Goal: Information Seeking & Learning: Learn about a topic

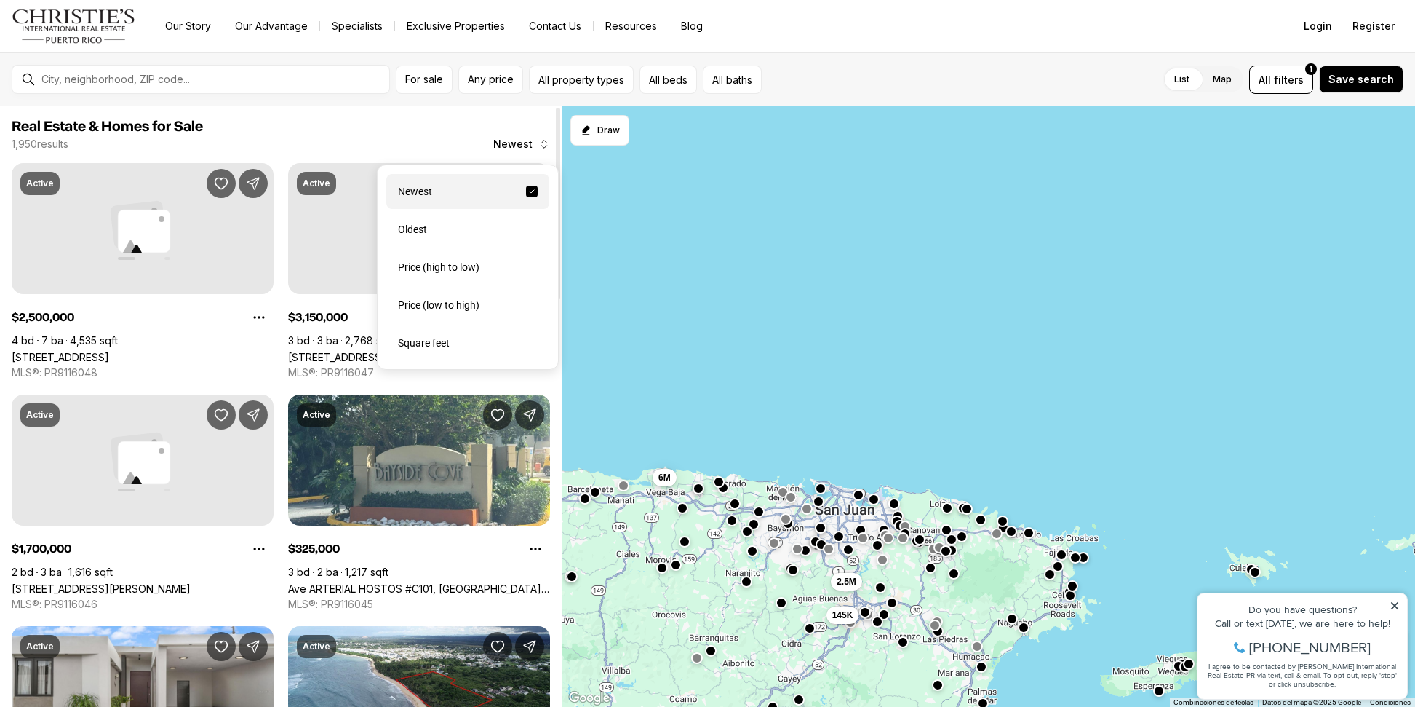
click at [541, 139] on button "Newest" at bounding box center [522, 144] width 74 height 29
click at [467, 315] on div "Price (low to high)" at bounding box center [467, 304] width 163 height 35
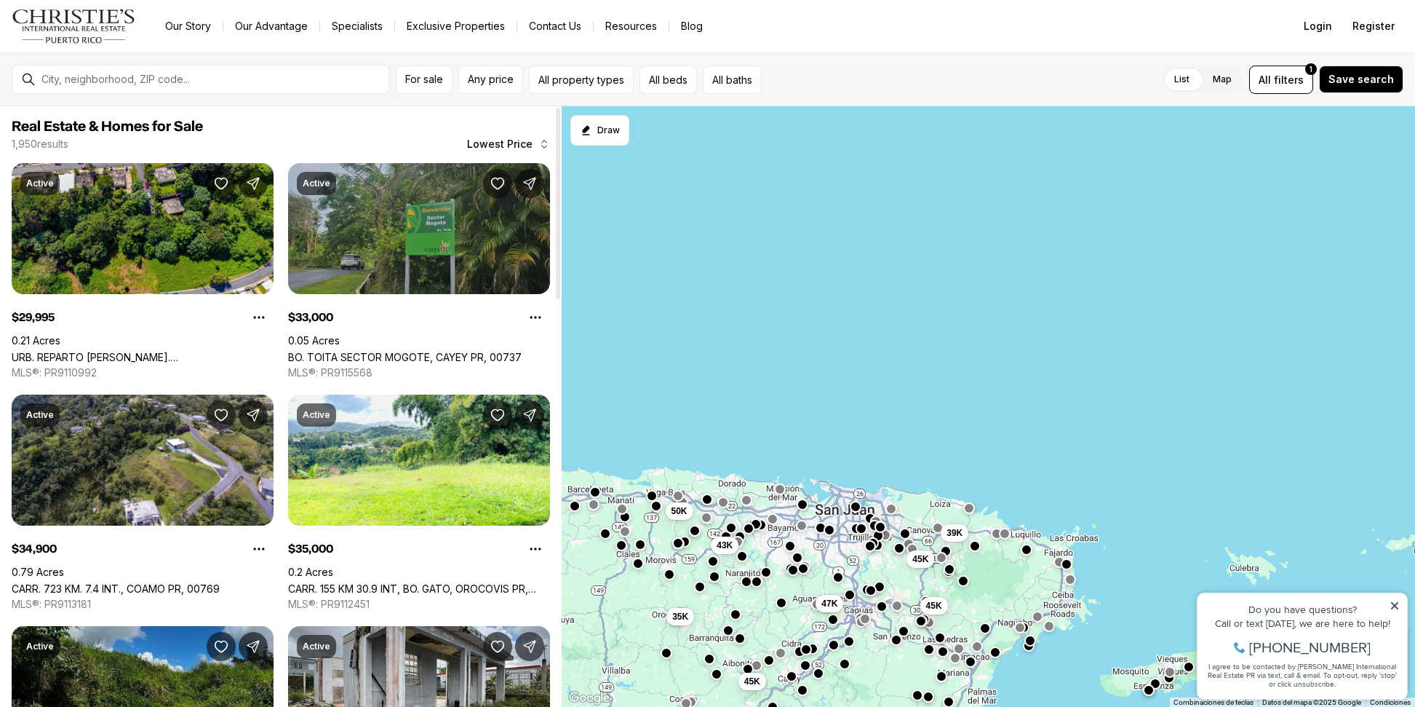
click at [522, 351] on link "BO. TOITA SECTOR MOGOTE, CAYEY PR, 00737" at bounding box center [405, 357] width 234 height 12
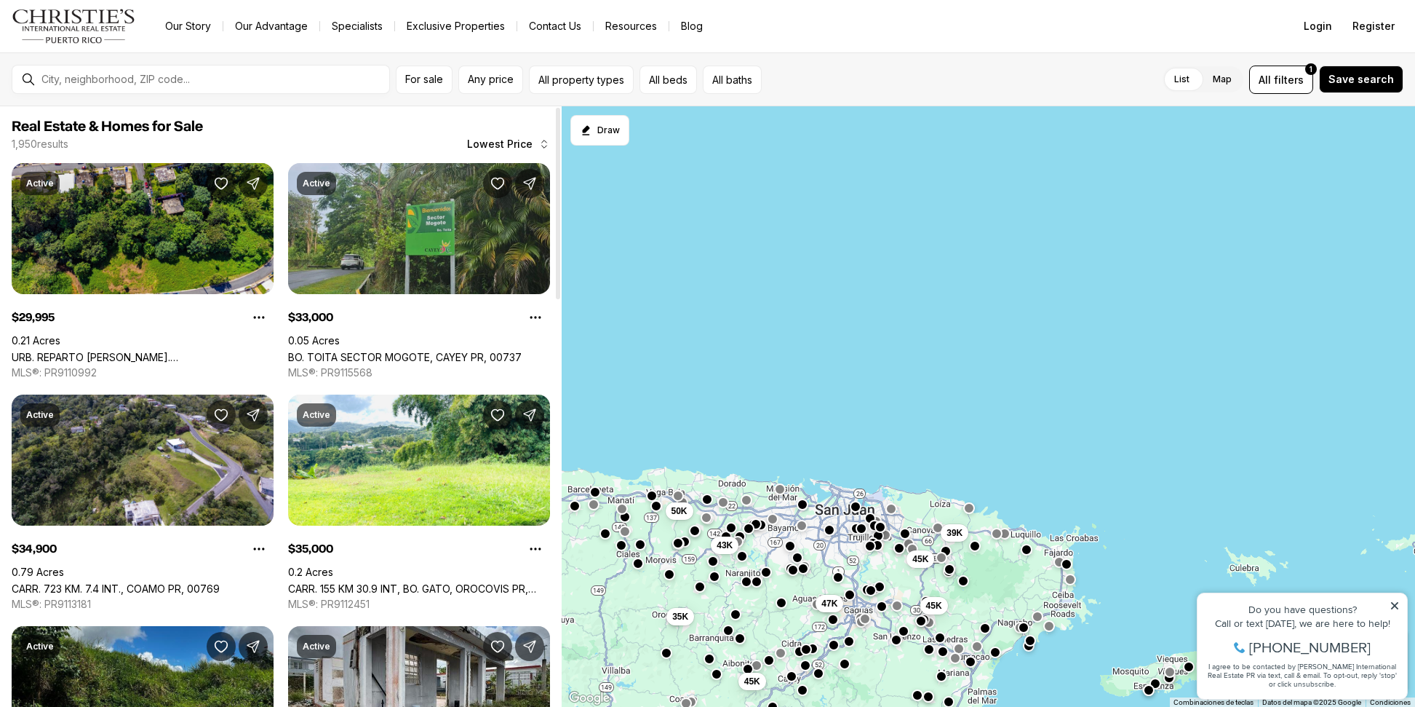
click at [556, 146] on div at bounding box center [558, 203] width 4 height 191
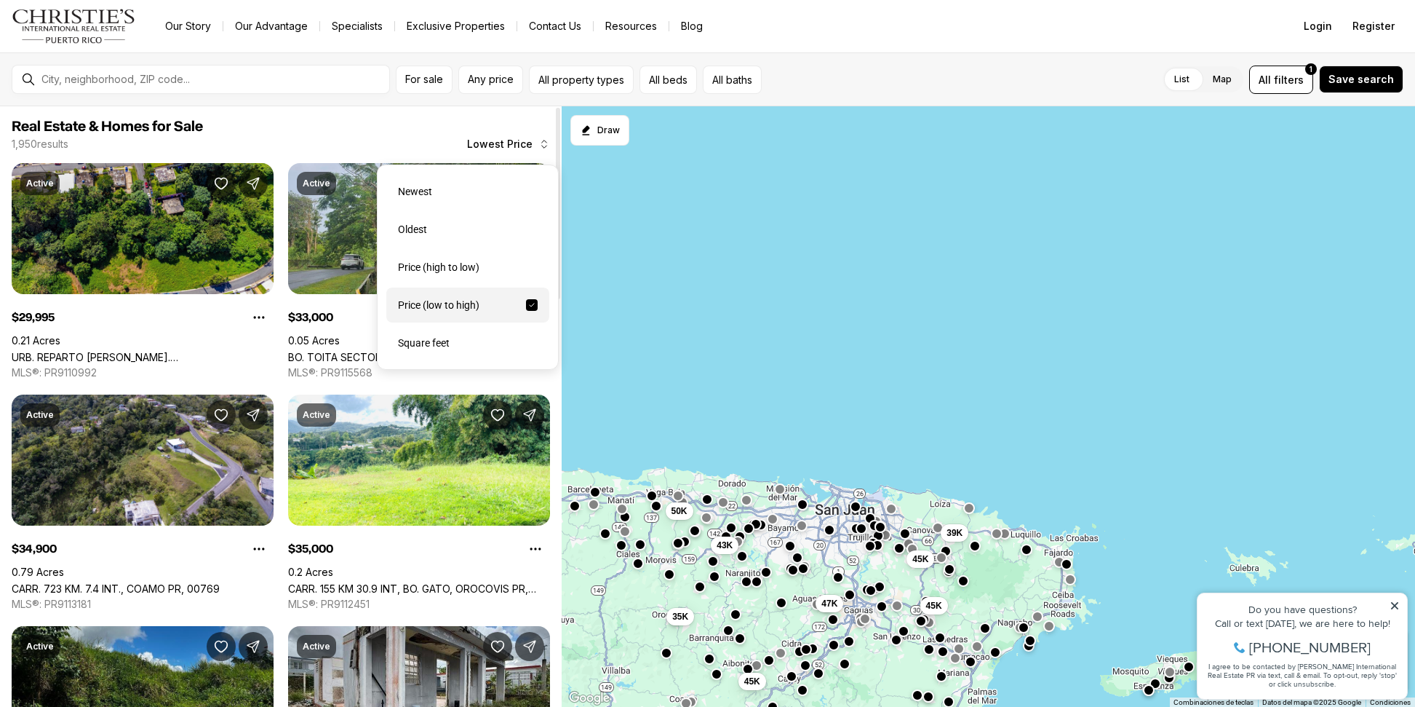
click at [541, 145] on icon "button" at bounding box center [544, 144] width 12 height 12
click at [453, 311] on div "Price (low to high)" at bounding box center [467, 304] width 163 height 35
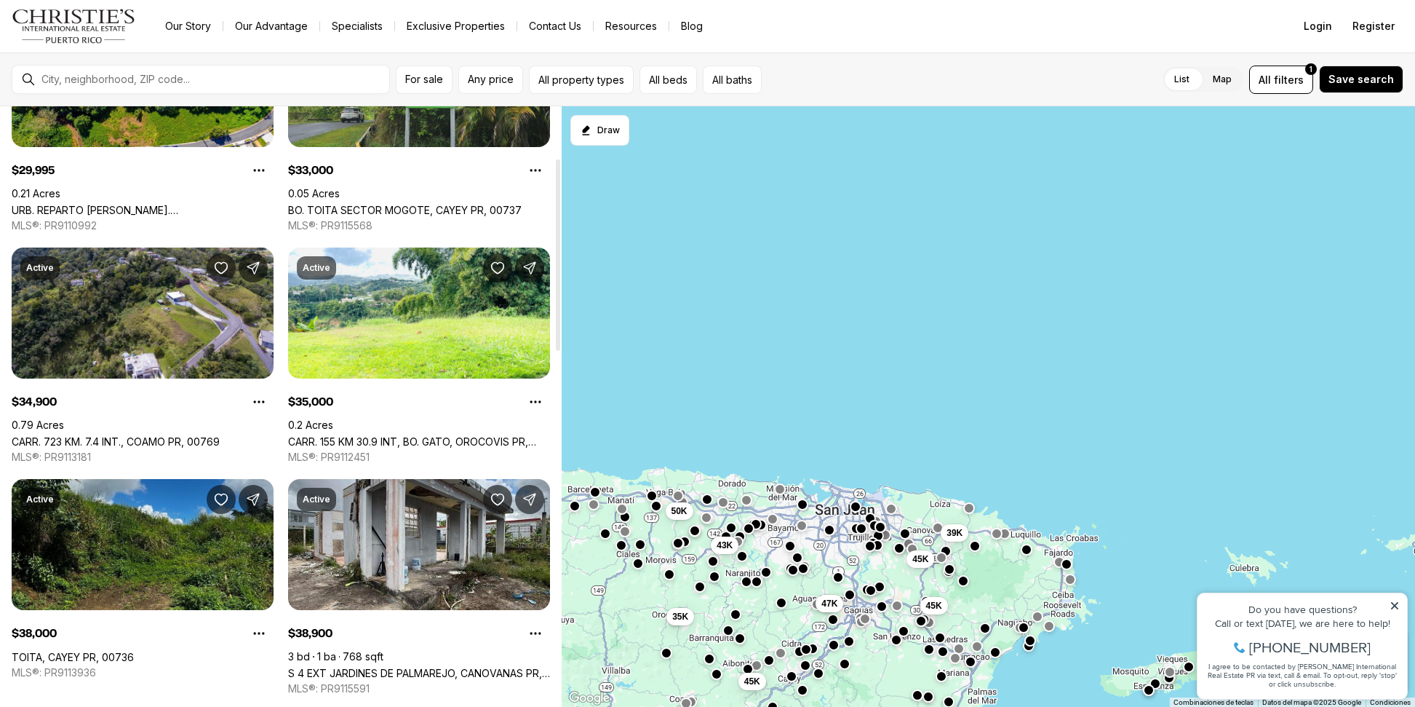
scroll to position [146, 0]
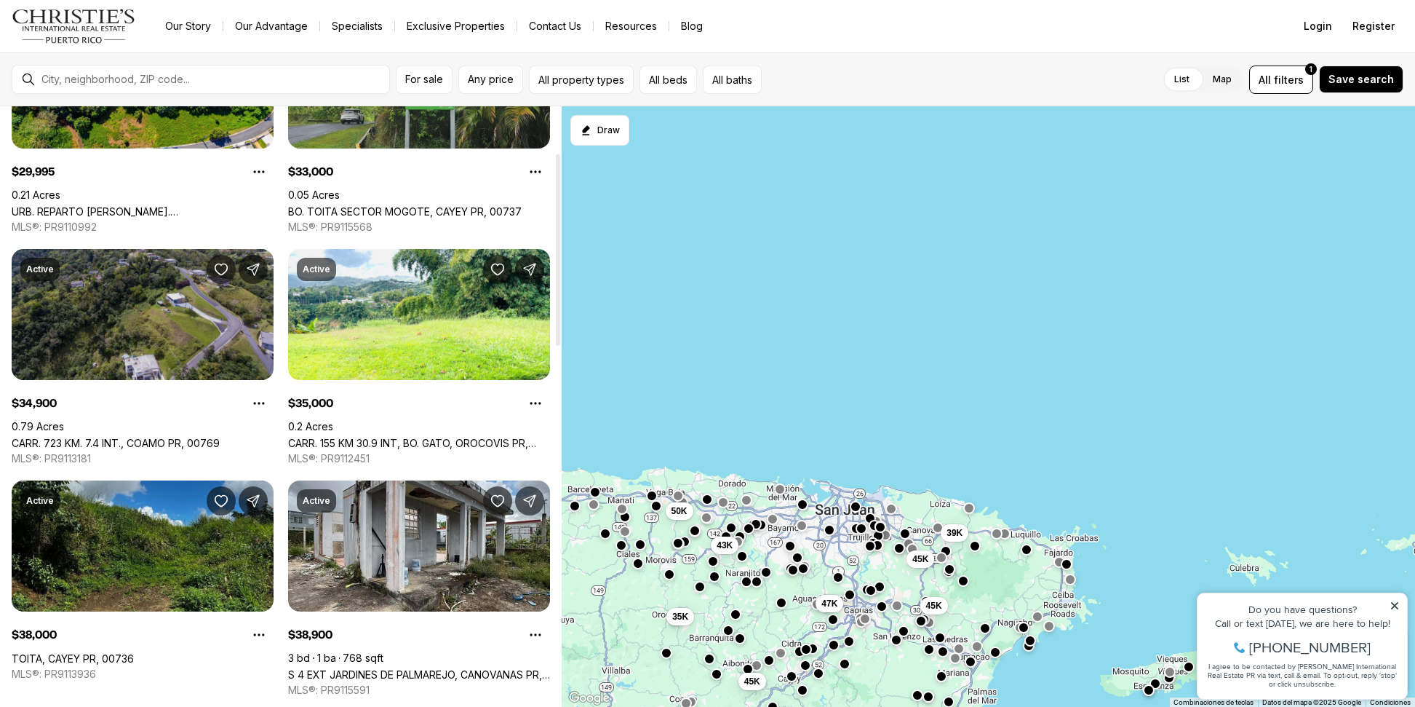
click at [213, 437] on link "CARR. 723 KM. 7.4 INT., COAMO PR, 00769" at bounding box center [116, 443] width 208 height 12
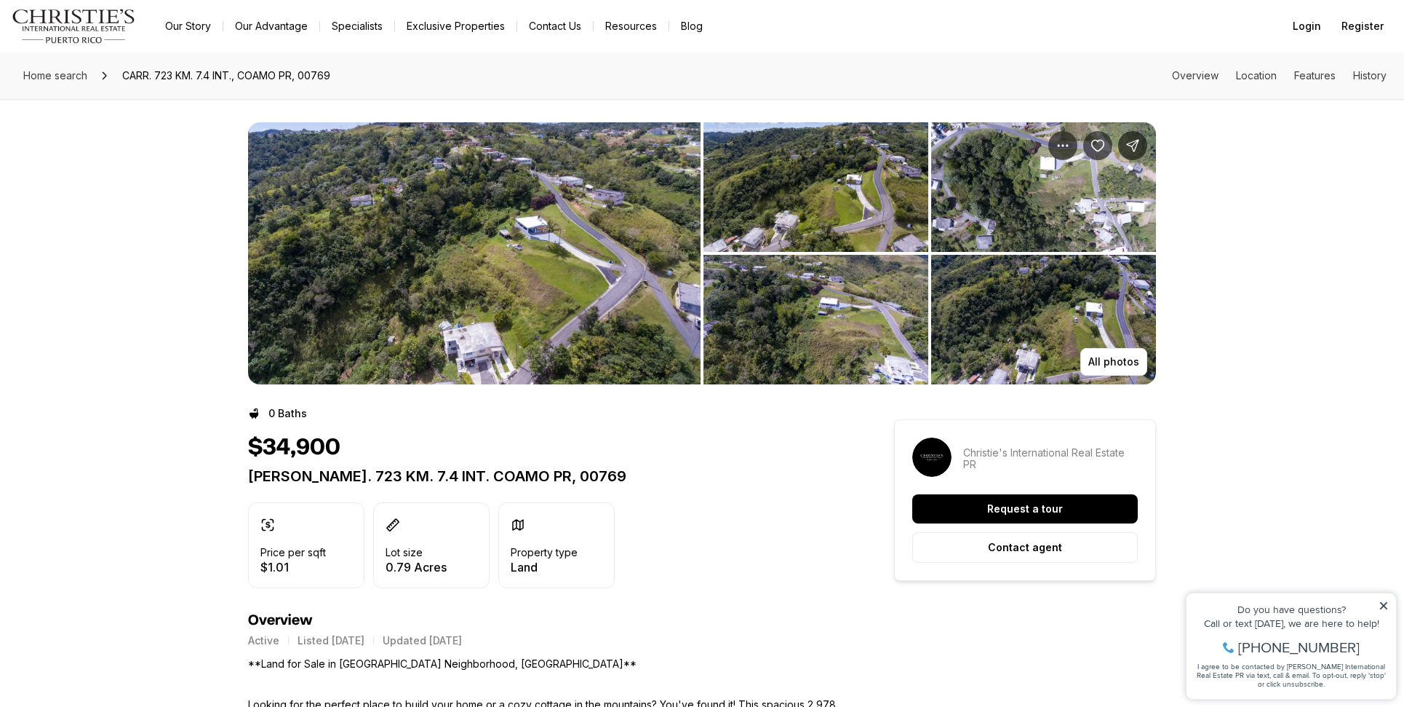
click at [601, 319] on img "View image gallery" at bounding box center [474, 253] width 453 height 262
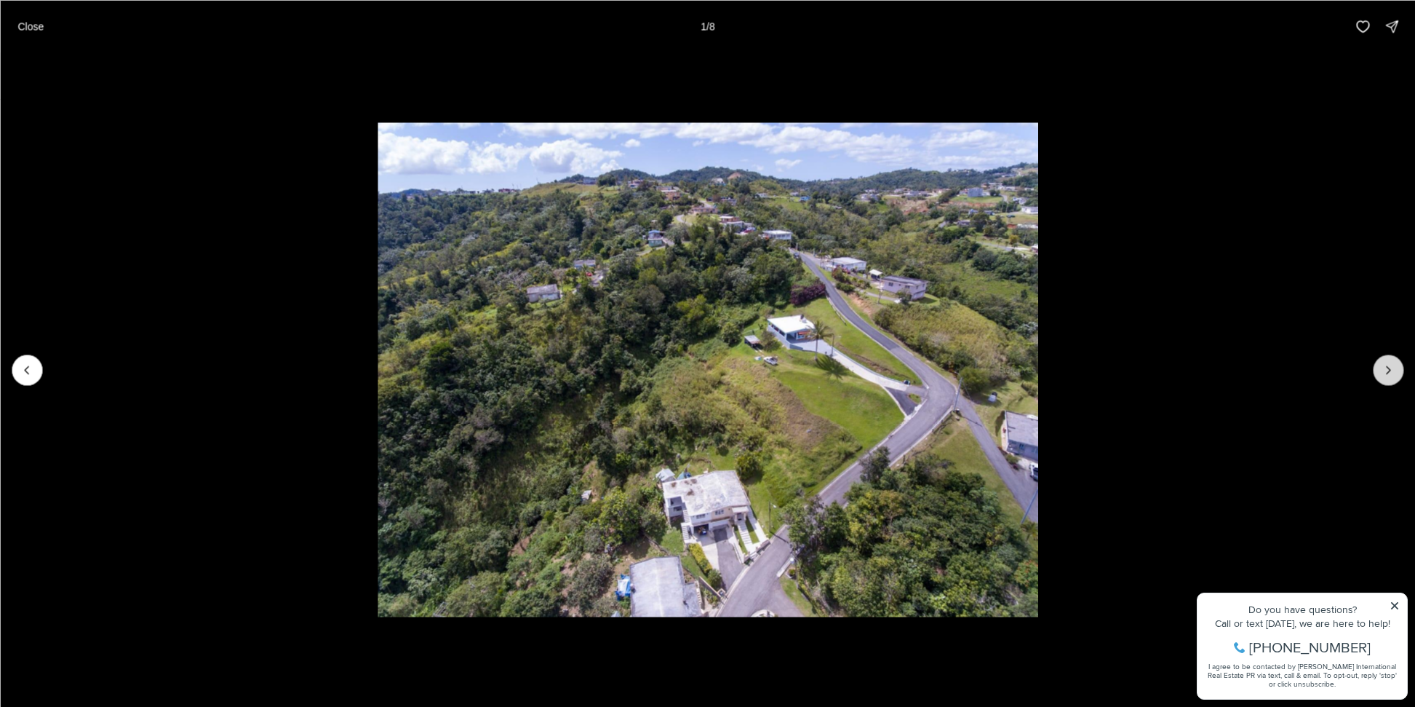
click at [1390, 371] on icon "Next slide" at bounding box center [1388, 369] width 15 height 15
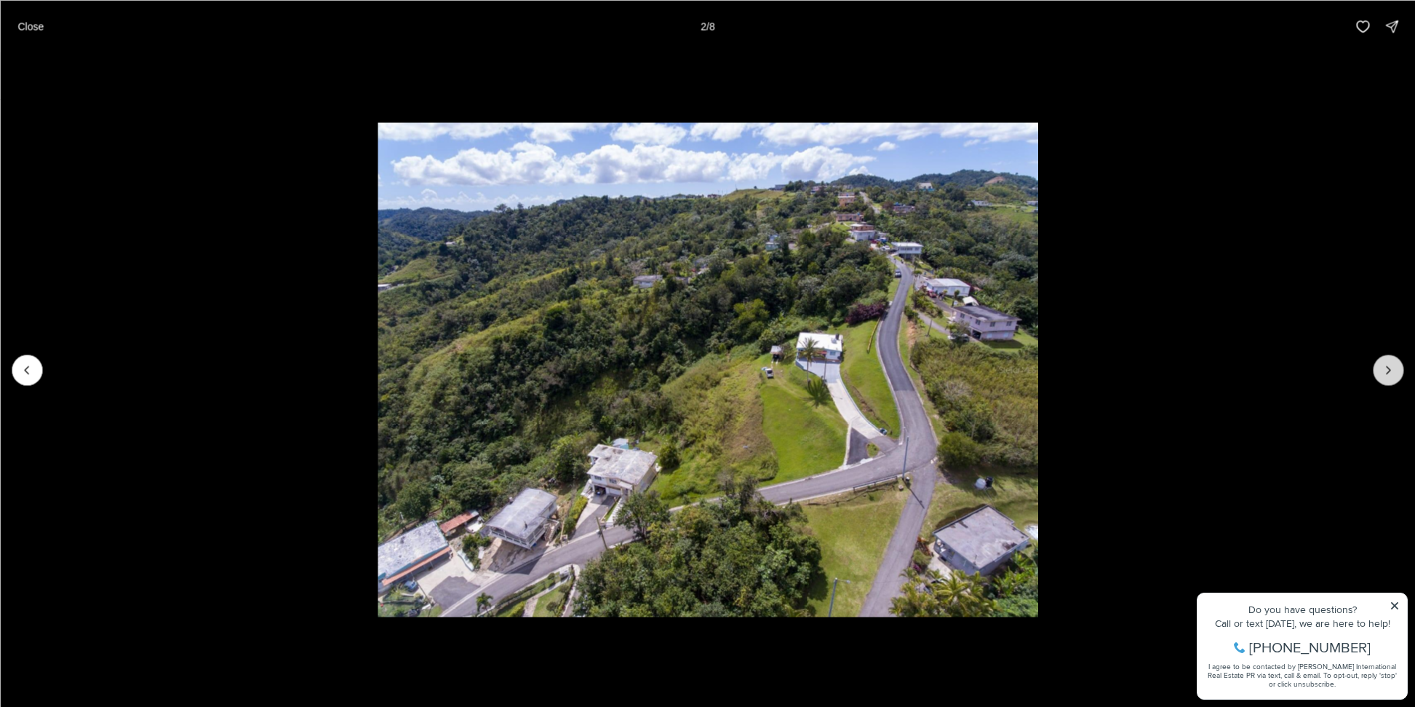
click at [1390, 371] on icon "Next slide" at bounding box center [1388, 369] width 15 height 15
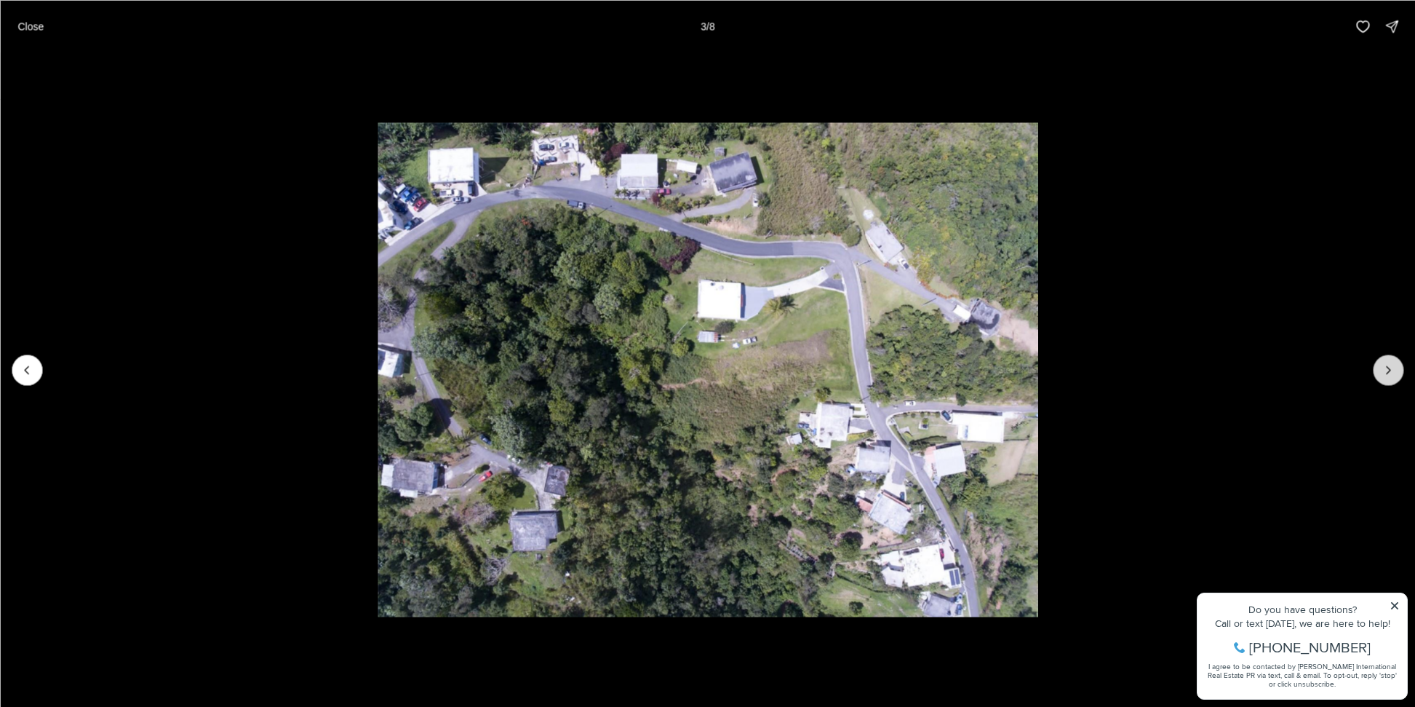
click at [1390, 371] on icon "Next slide" at bounding box center [1388, 369] width 15 height 15
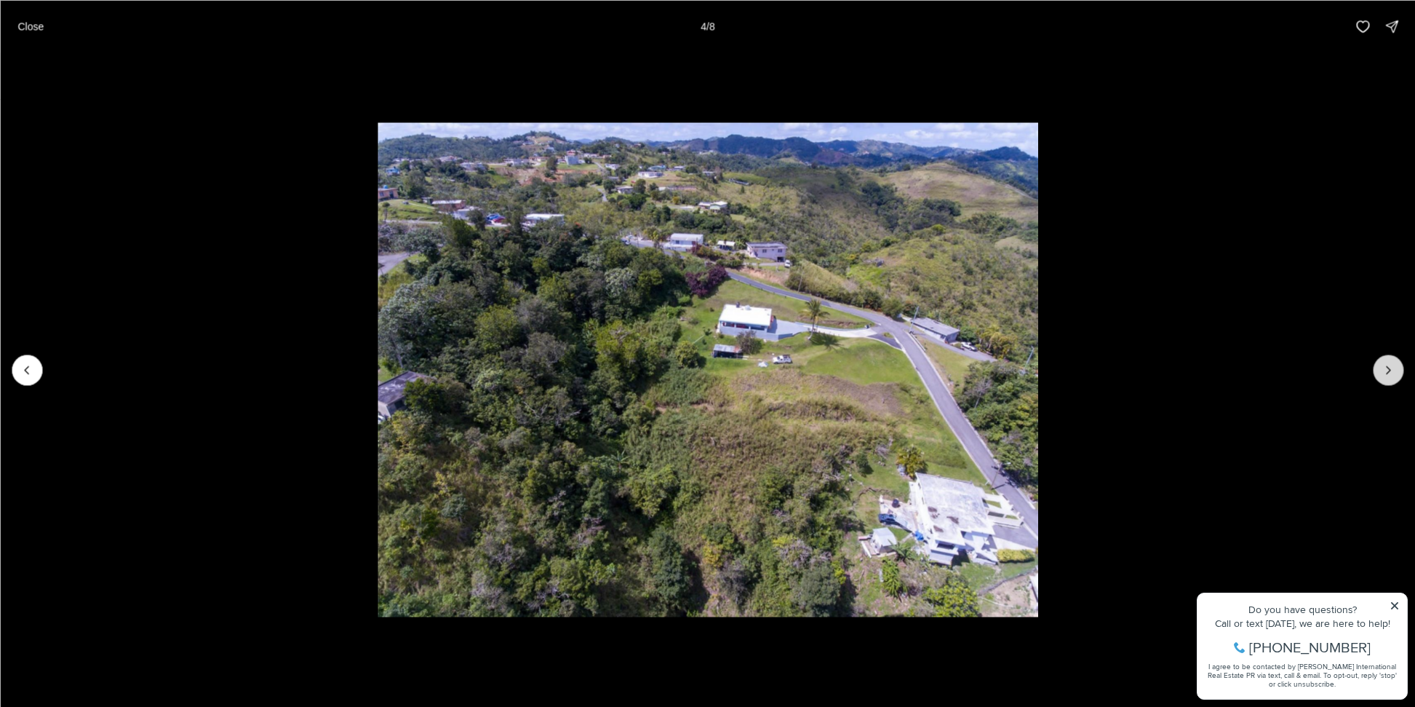
click at [1390, 371] on icon "Next slide" at bounding box center [1388, 369] width 15 height 15
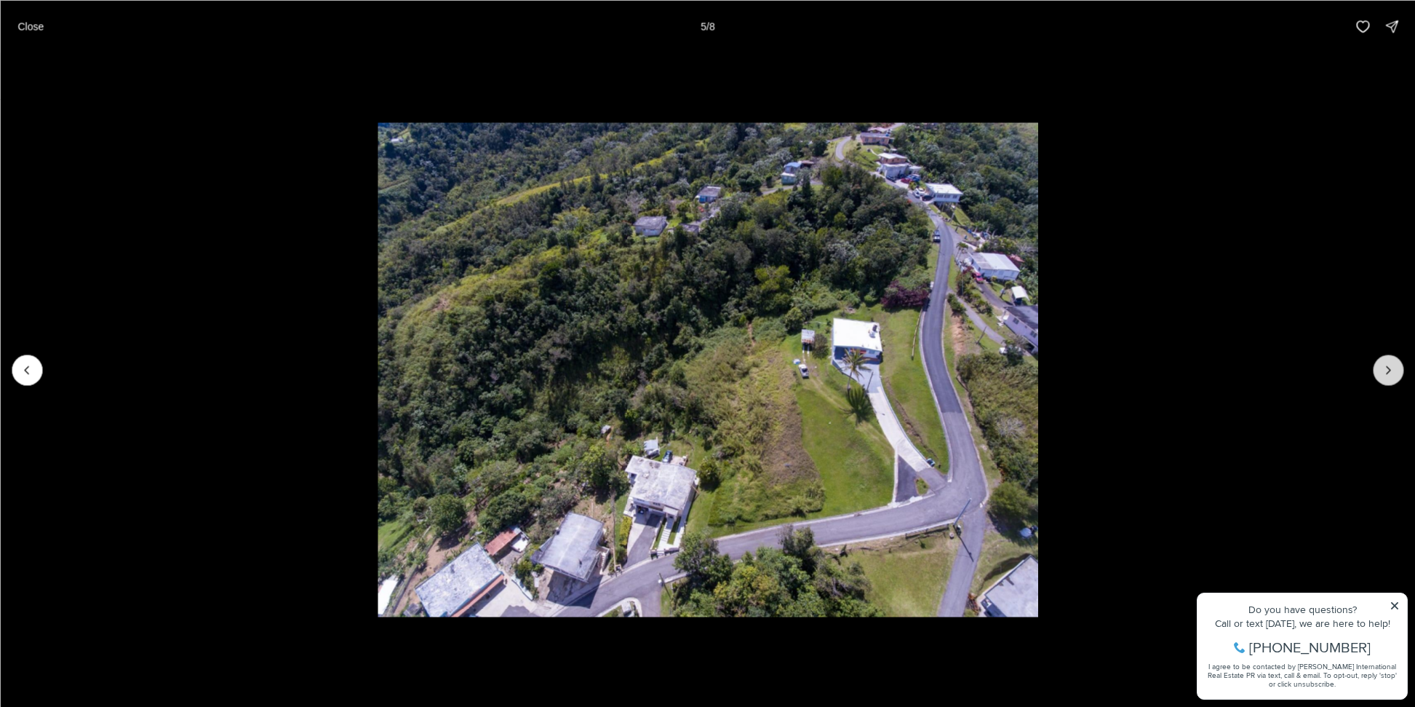
click at [1390, 371] on icon "Next slide" at bounding box center [1388, 369] width 15 height 15
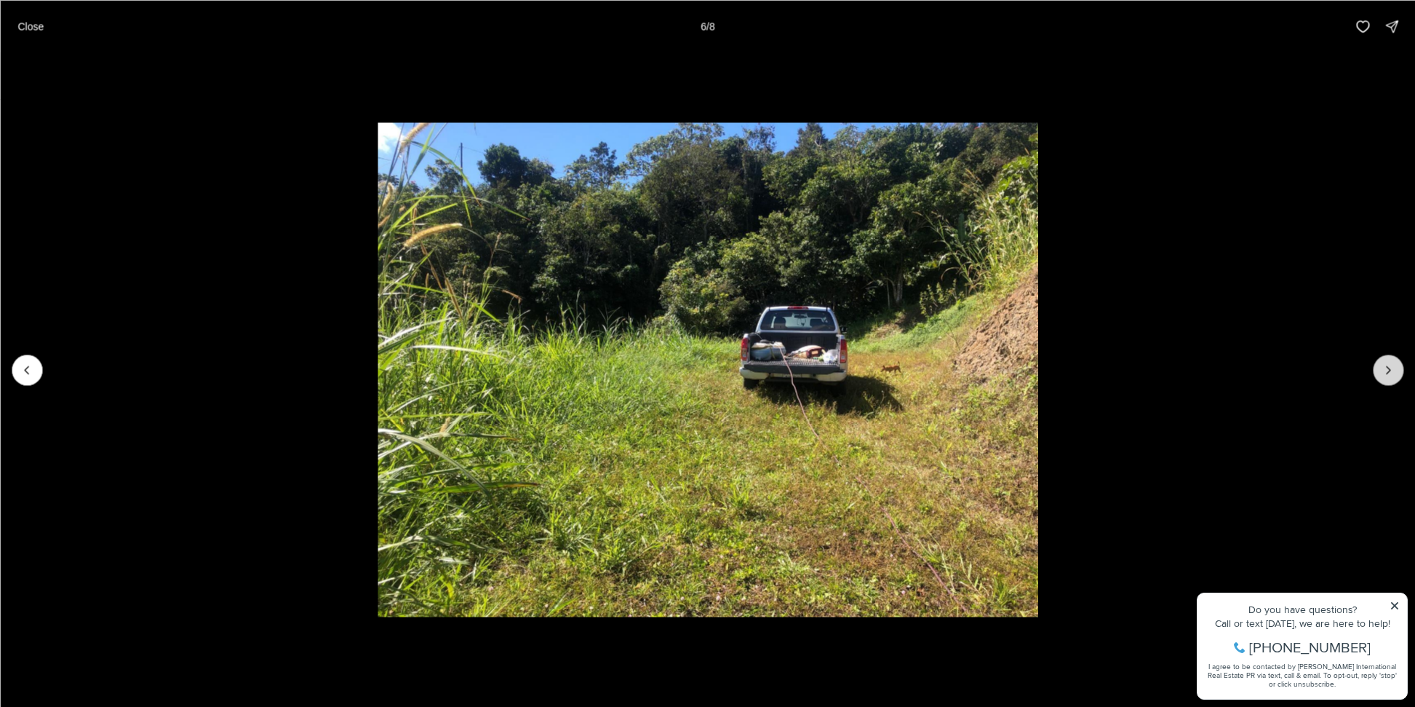
click at [1390, 371] on icon "Next slide" at bounding box center [1388, 369] width 15 height 15
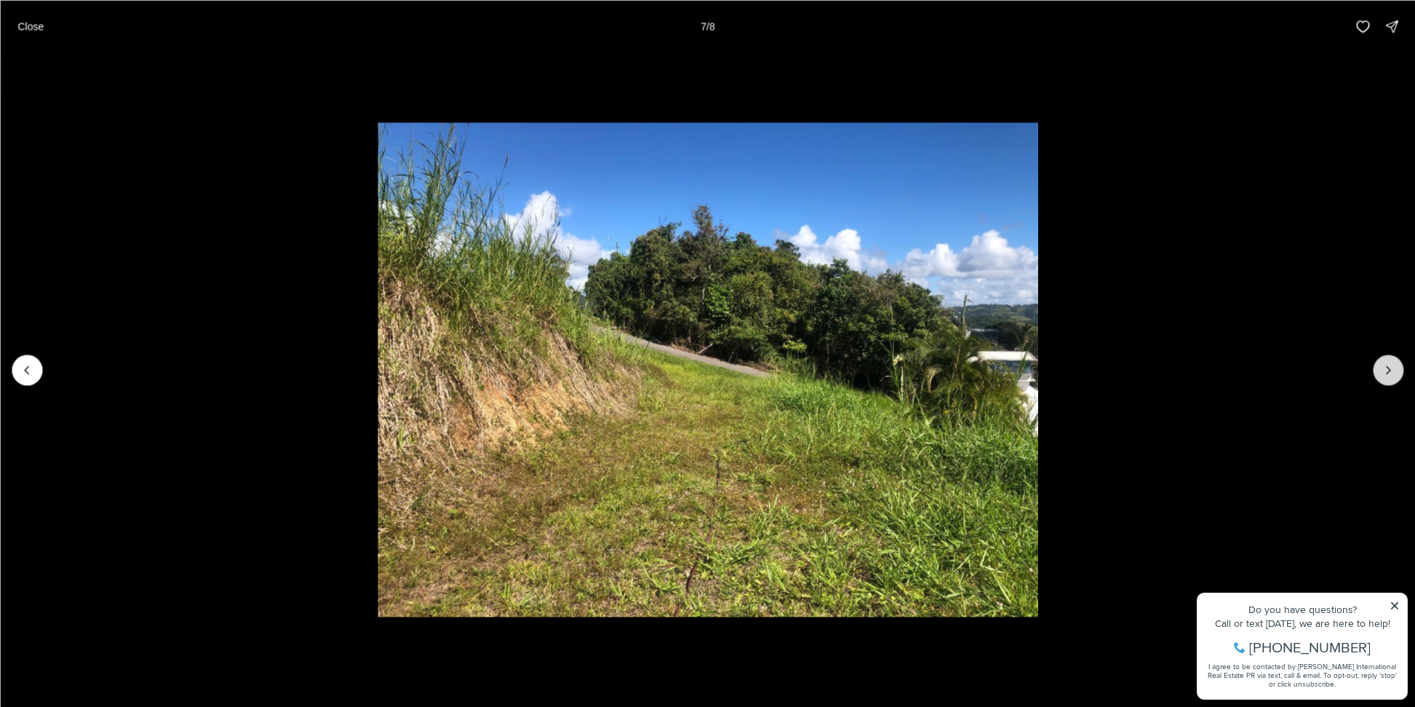
click at [1390, 371] on icon "Next slide" at bounding box center [1388, 369] width 15 height 15
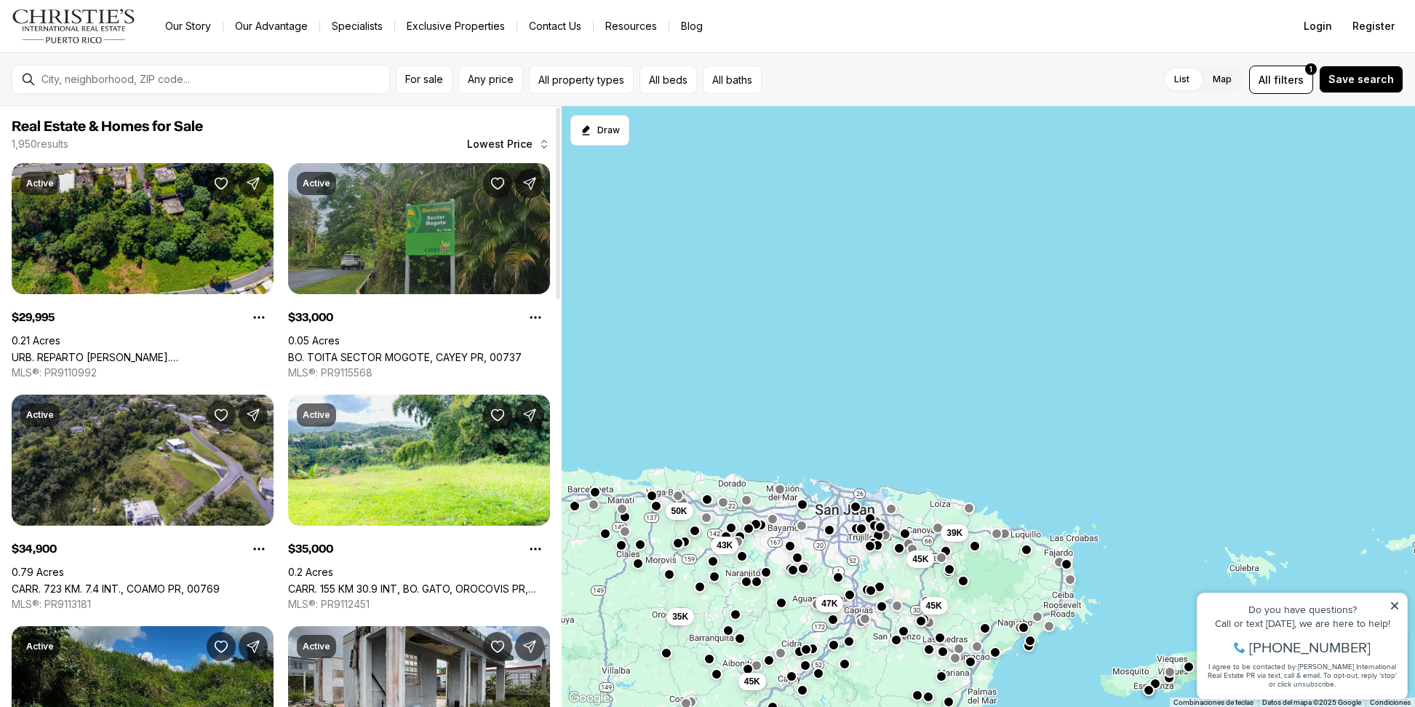
click at [464, 351] on link "BO. TOITA SECTOR MOGOTE, CAYEY PR, 00737" at bounding box center [405, 357] width 234 height 12
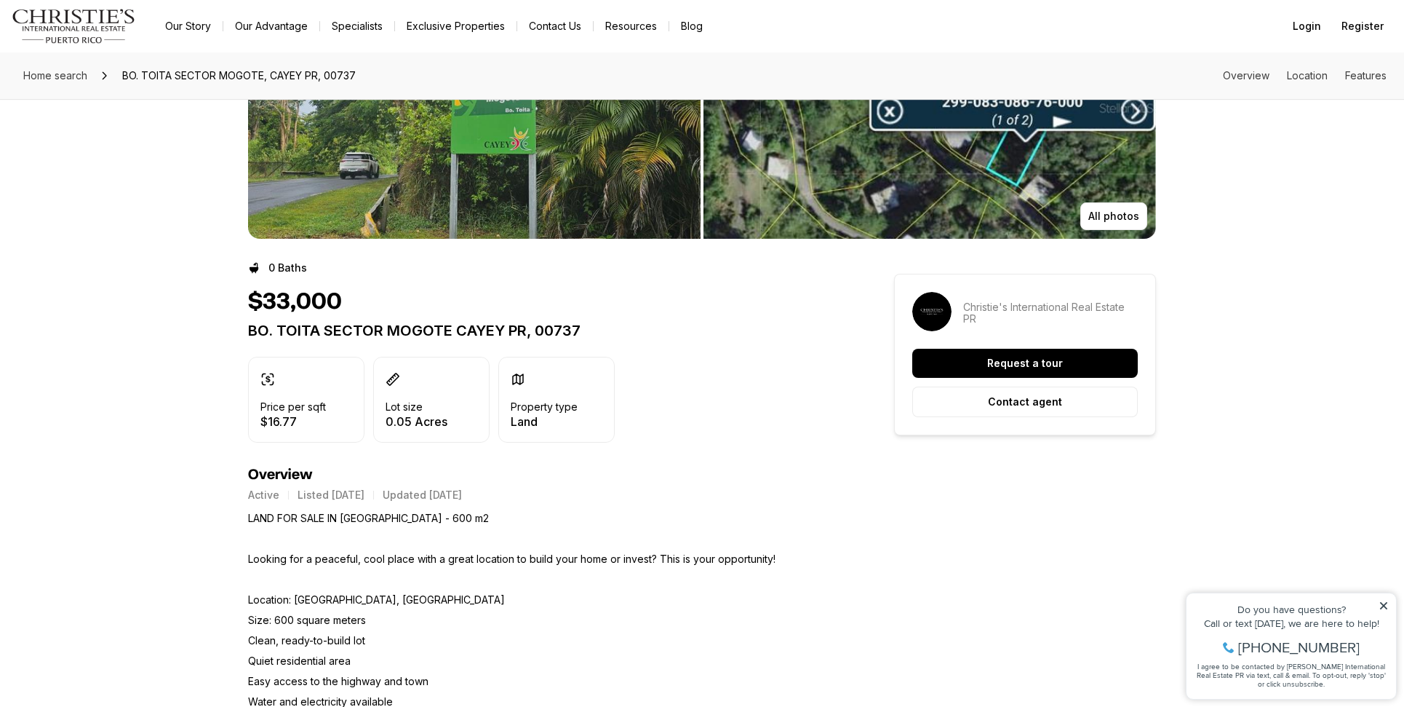
scroll to position [218, 0]
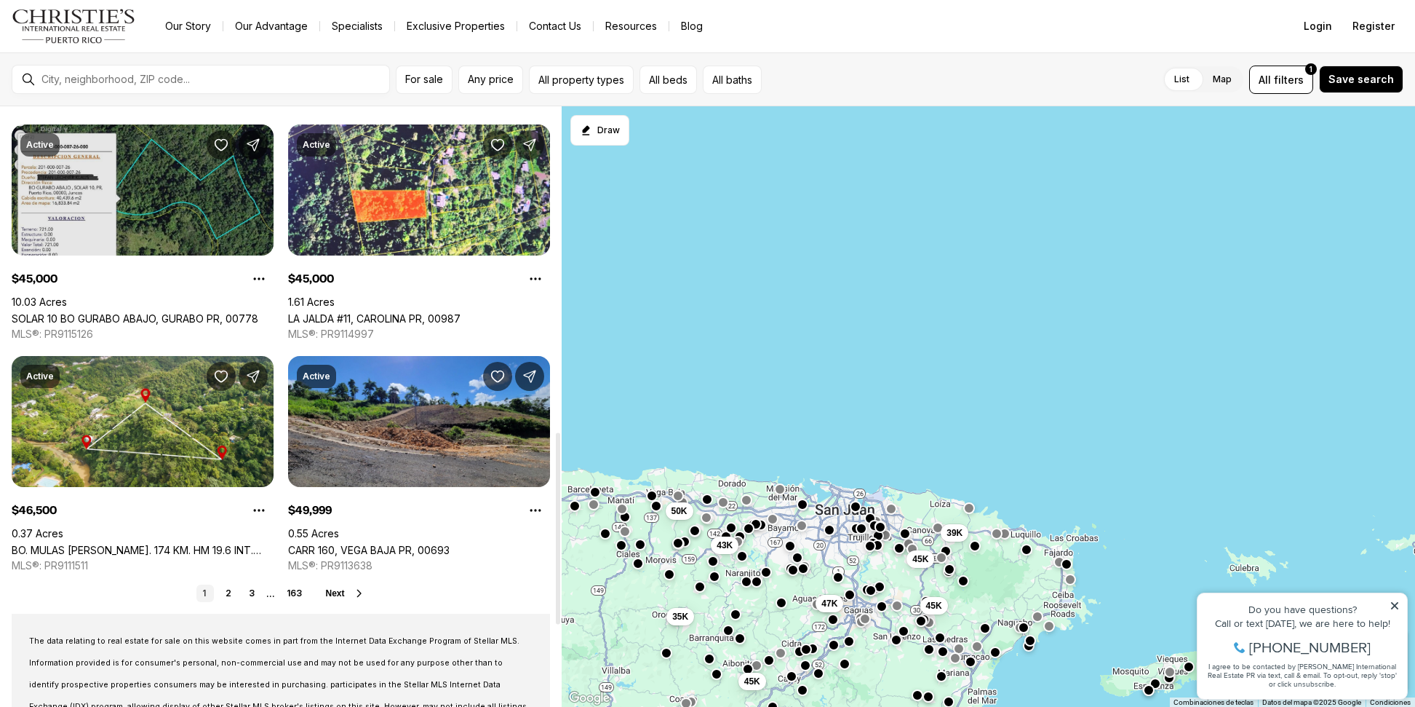
scroll to position [1019, 0]
